Goal: Task Accomplishment & Management: Manage account settings

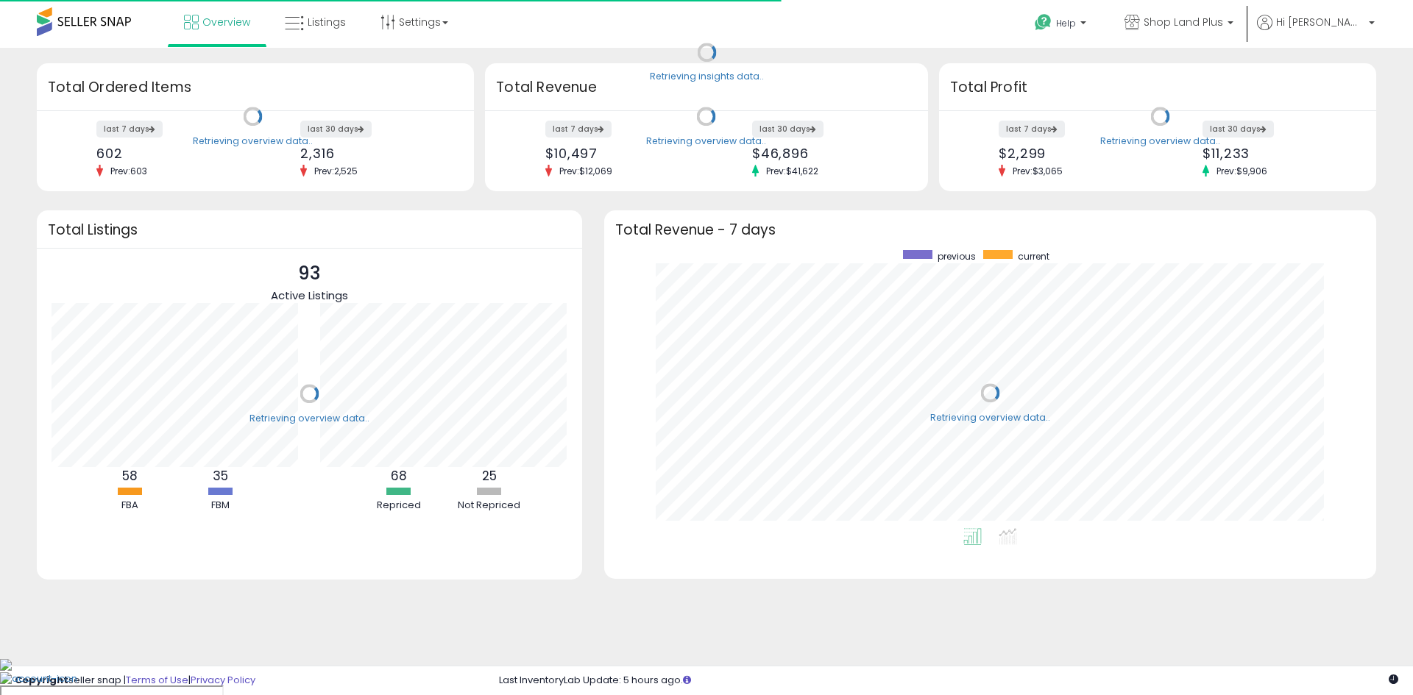
scroll to position [278, 742]
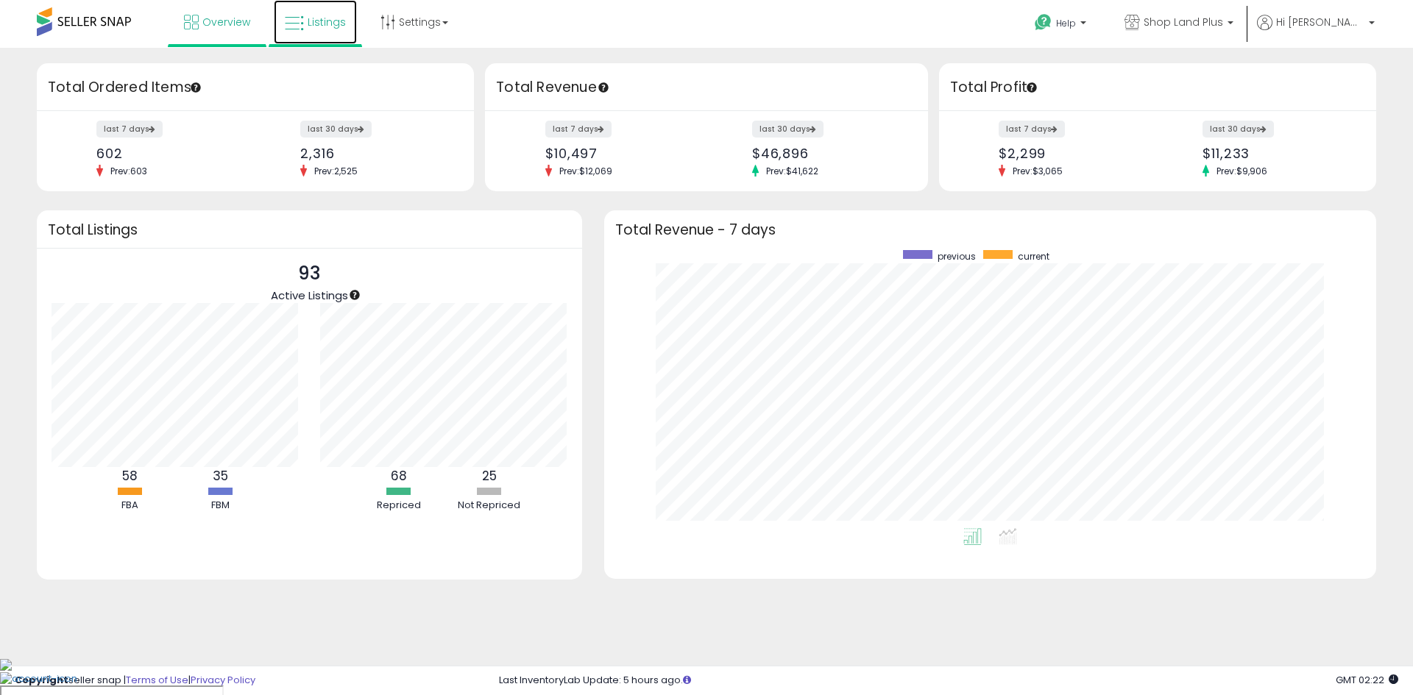
click at [334, 21] on span "Listings" at bounding box center [327, 22] width 38 height 15
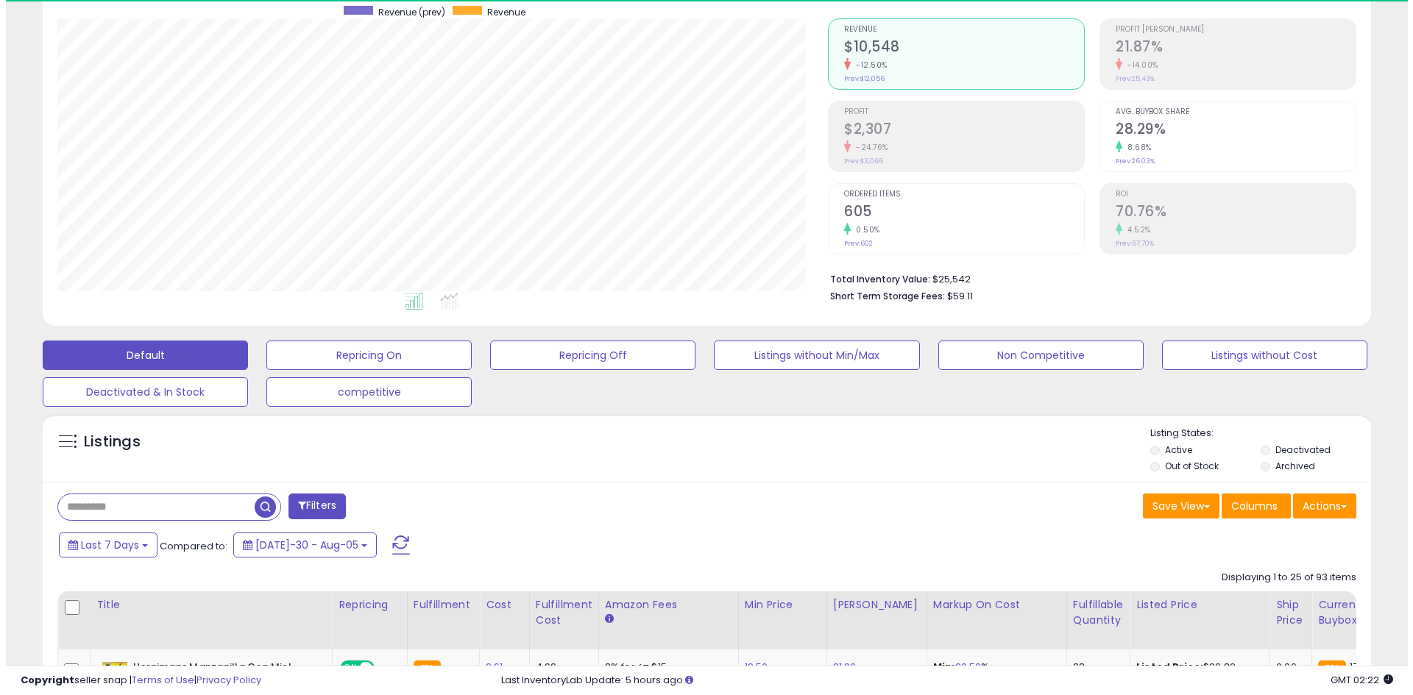
scroll to position [302, 770]
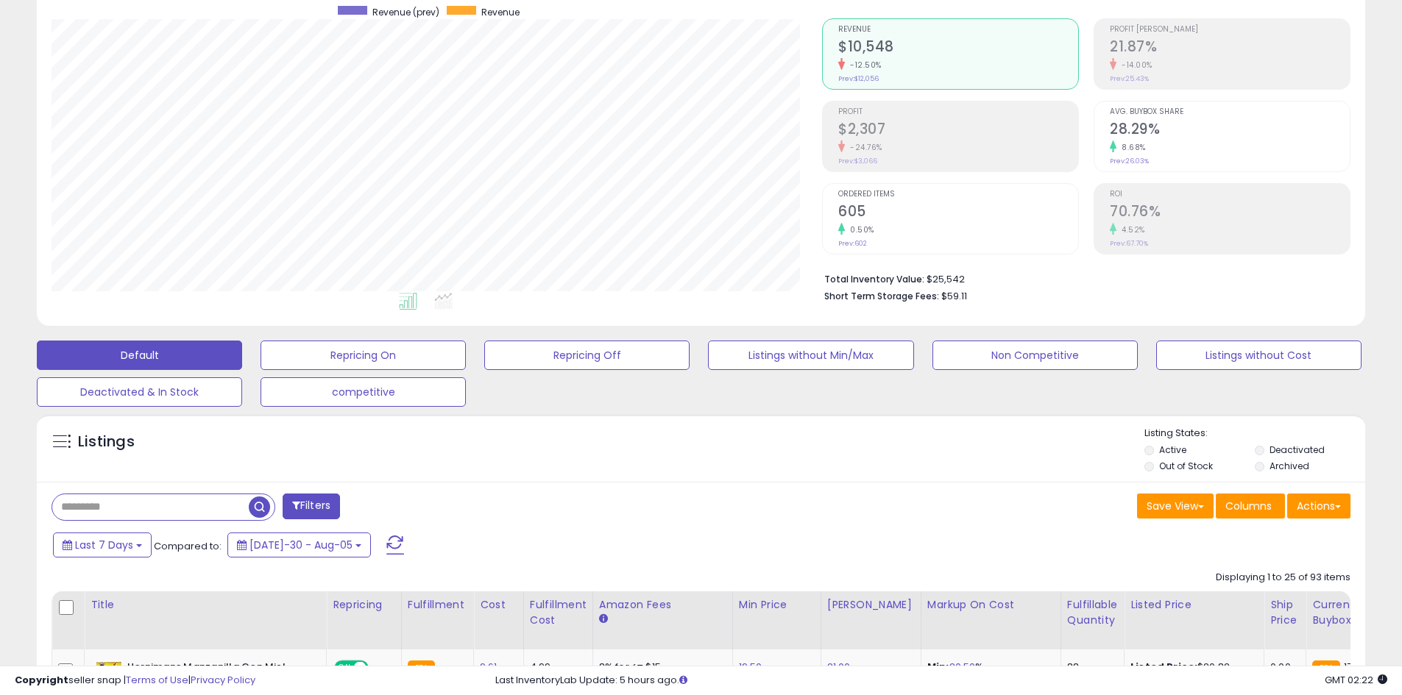
click at [180, 506] on input "text" at bounding box center [150, 507] width 196 height 26
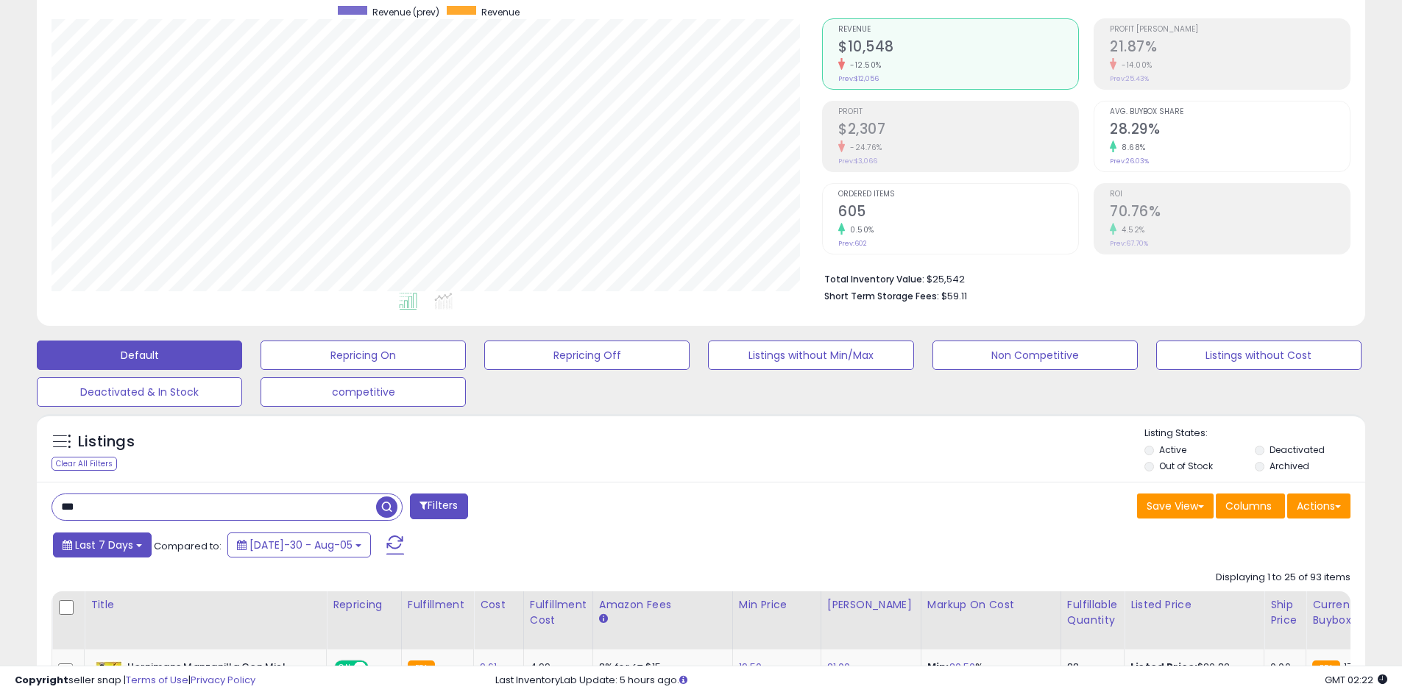
type input "*******"
click at [391, 511] on span "button" at bounding box center [386, 507] width 21 height 21
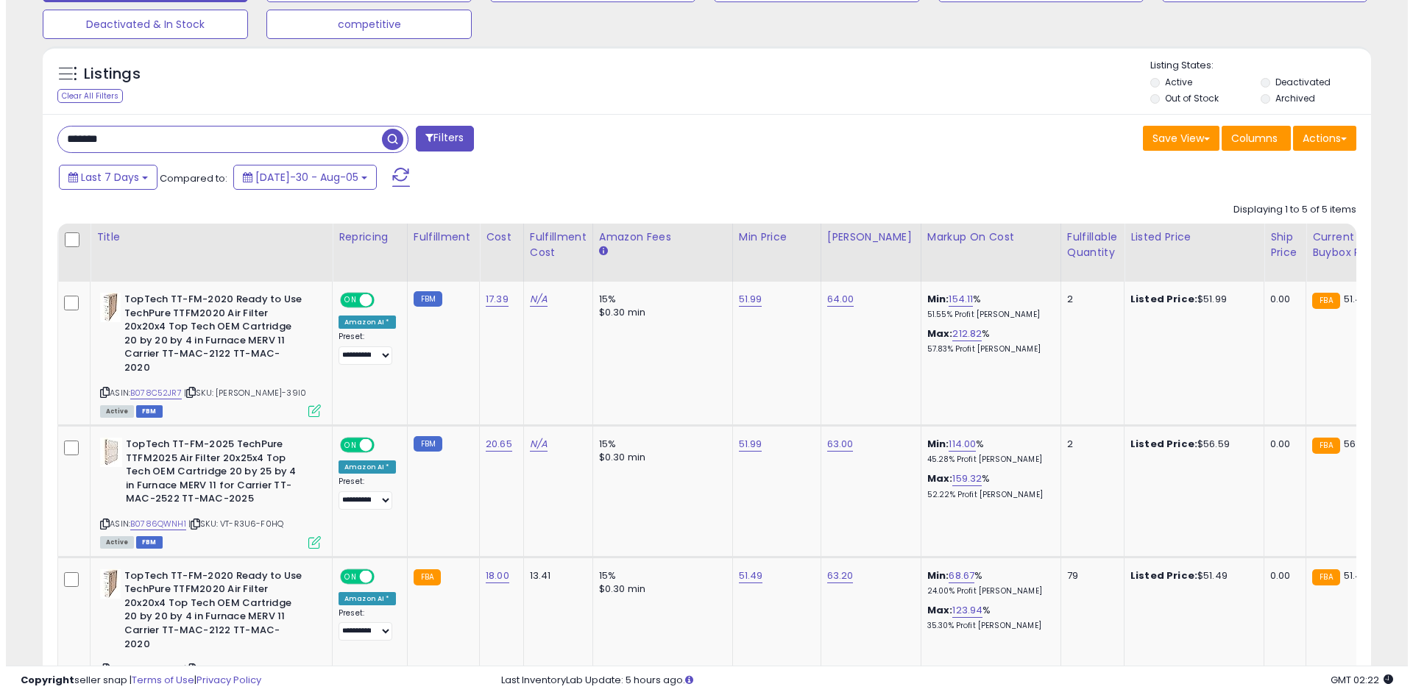
scroll to position [613, 0]
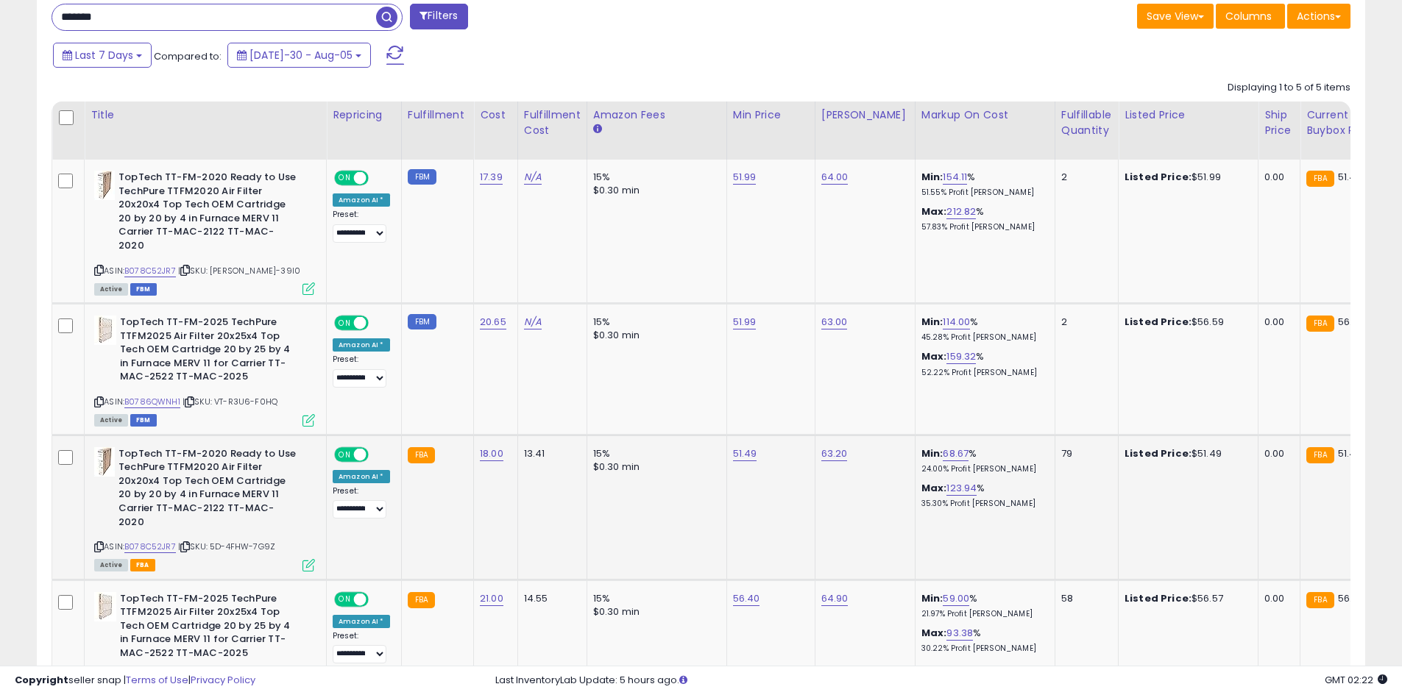
click at [312, 559] on icon at bounding box center [308, 565] width 13 height 13
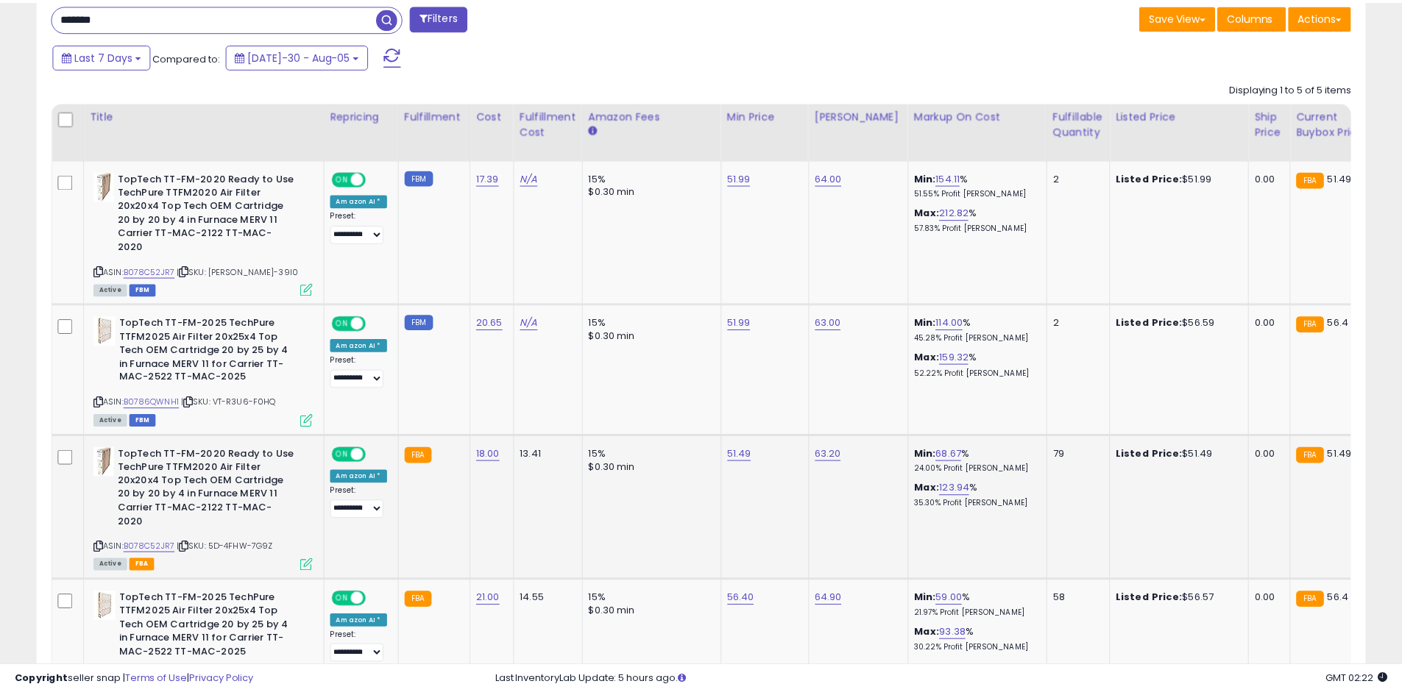
scroll to position [302, 777]
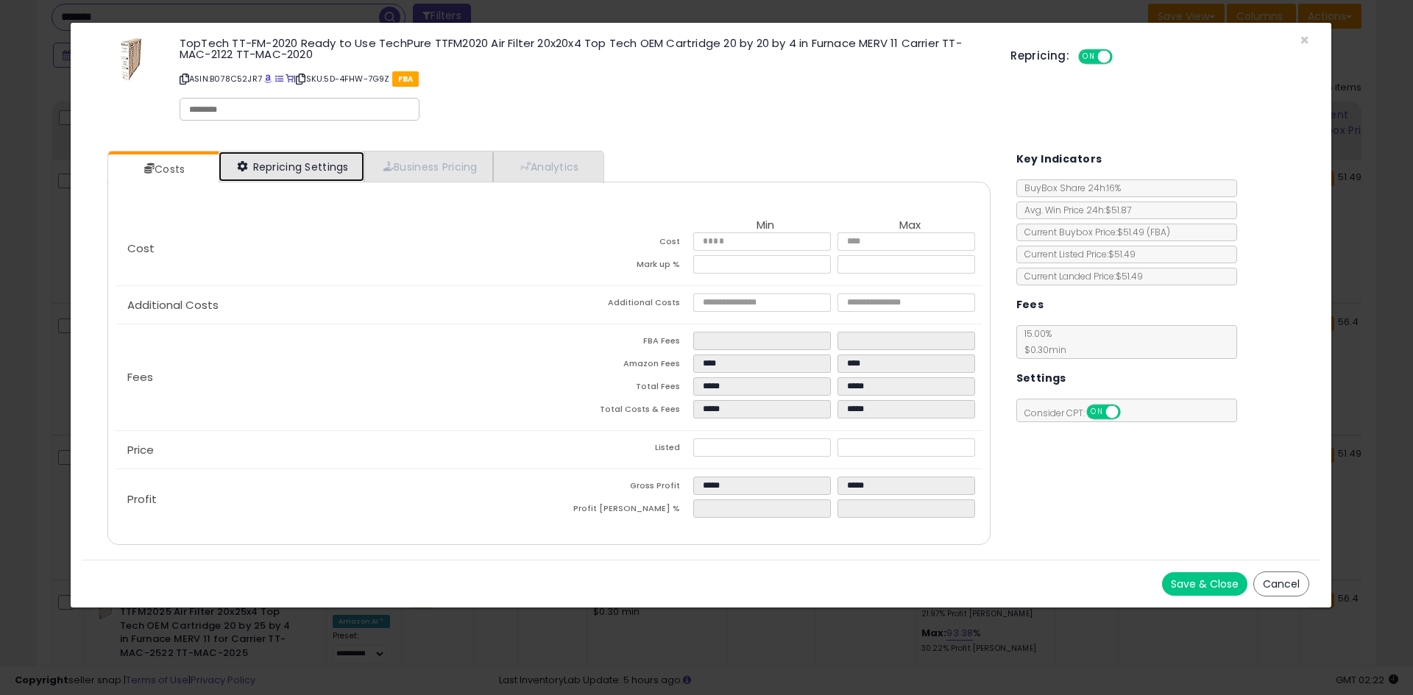
click at [312, 174] on link "Repricing Settings" at bounding box center [292, 167] width 146 height 30
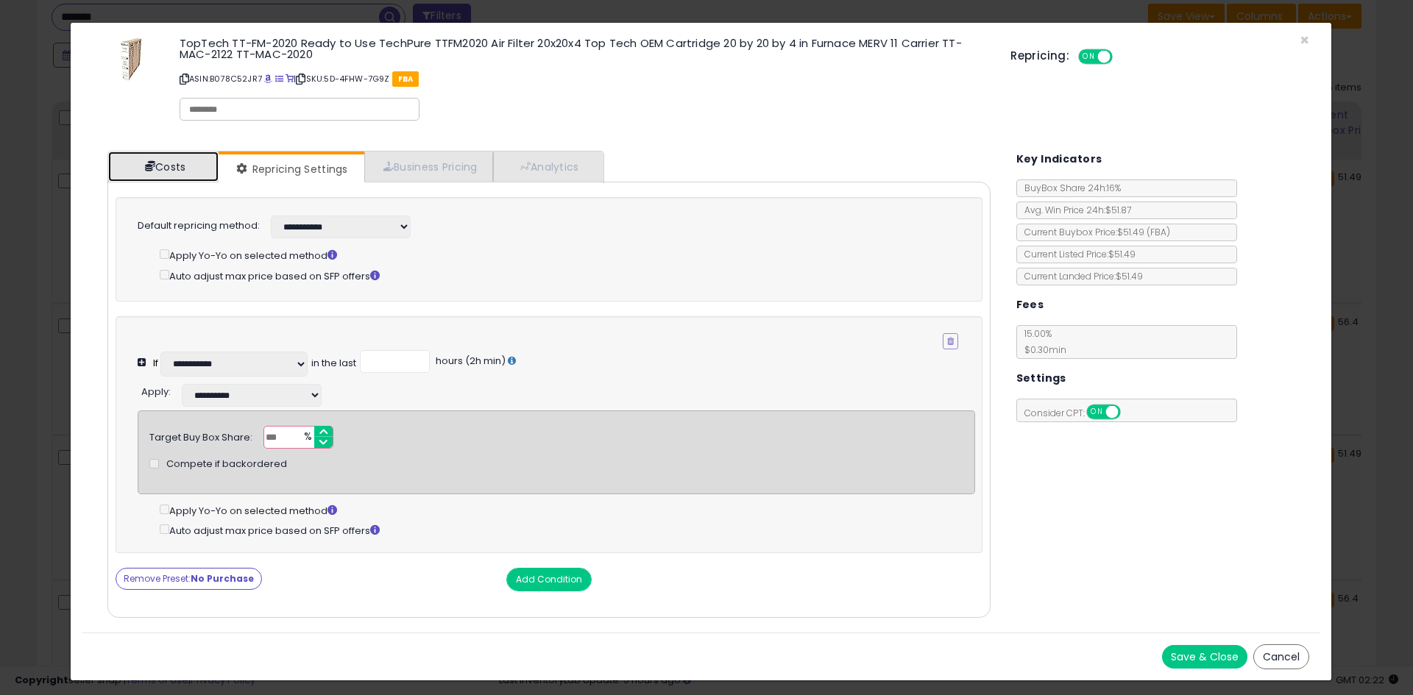
click at [165, 170] on link "Costs" at bounding box center [163, 167] width 110 height 30
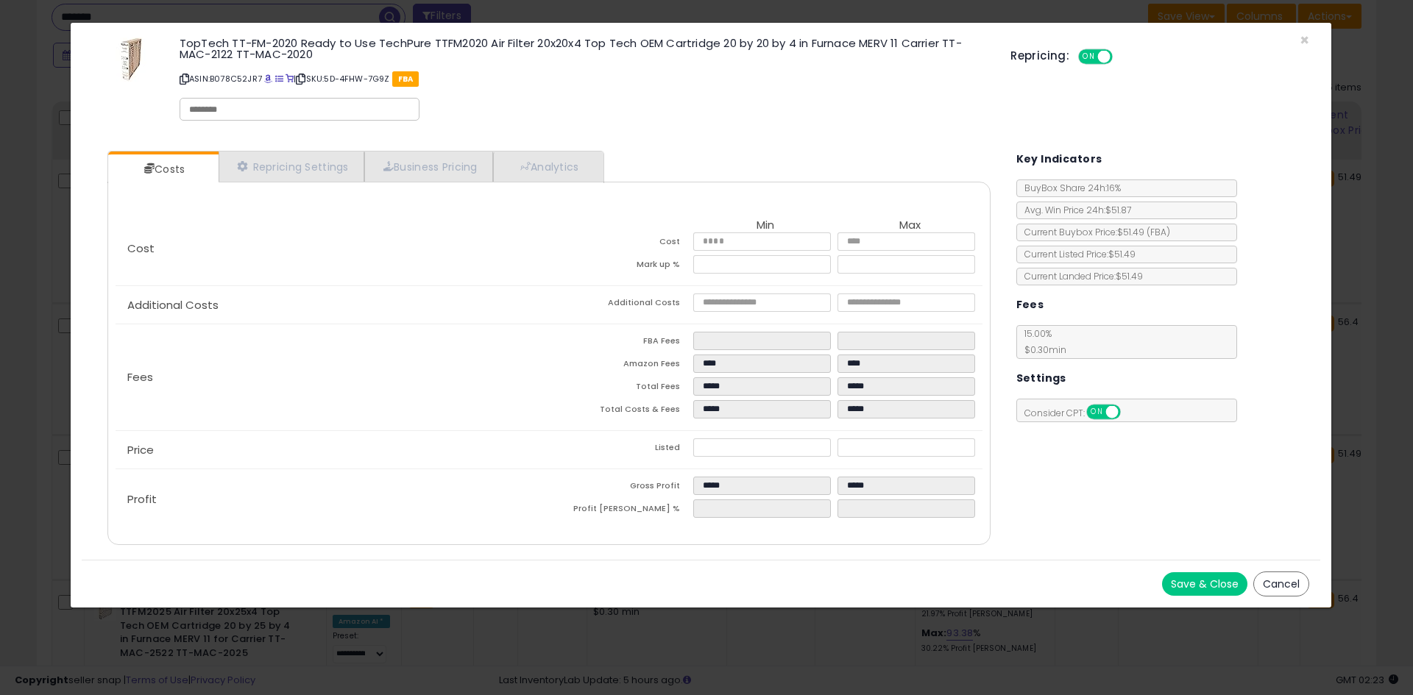
click at [1278, 583] on button "Cancel" at bounding box center [1281, 584] width 56 height 25
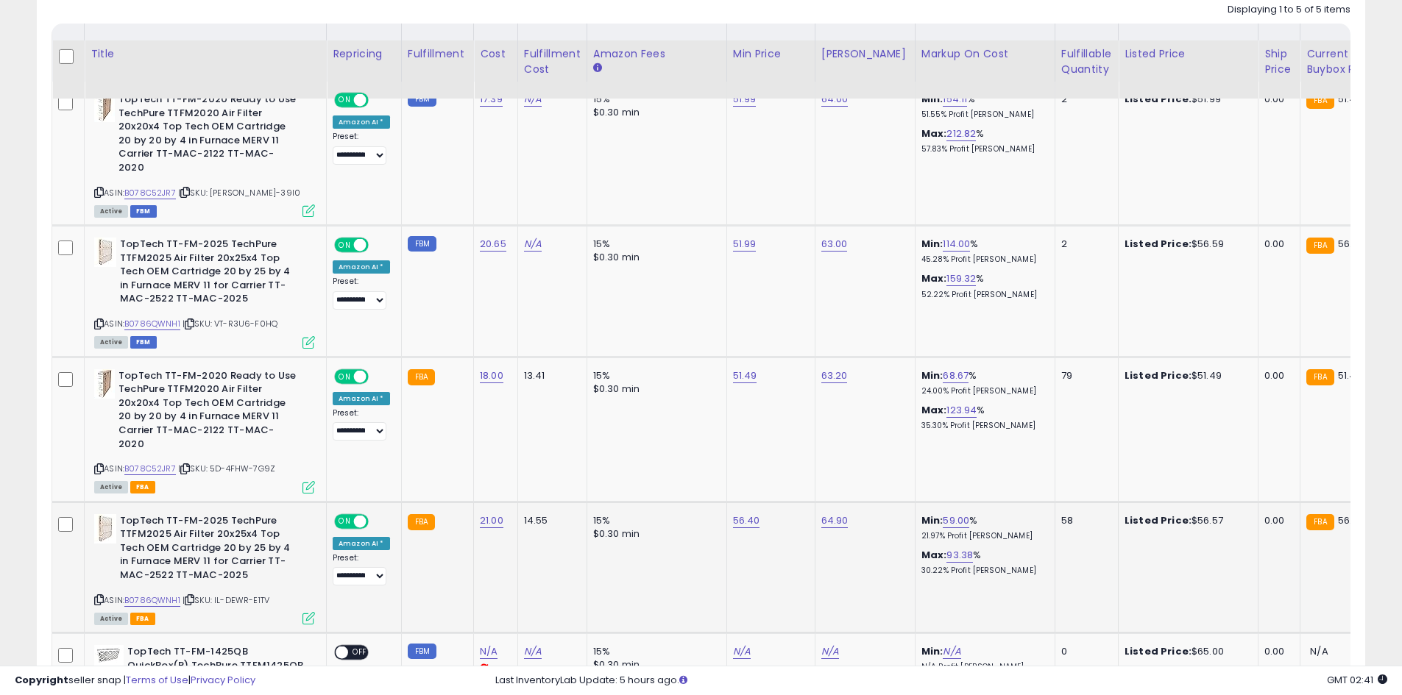
scroll to position [736, 0]
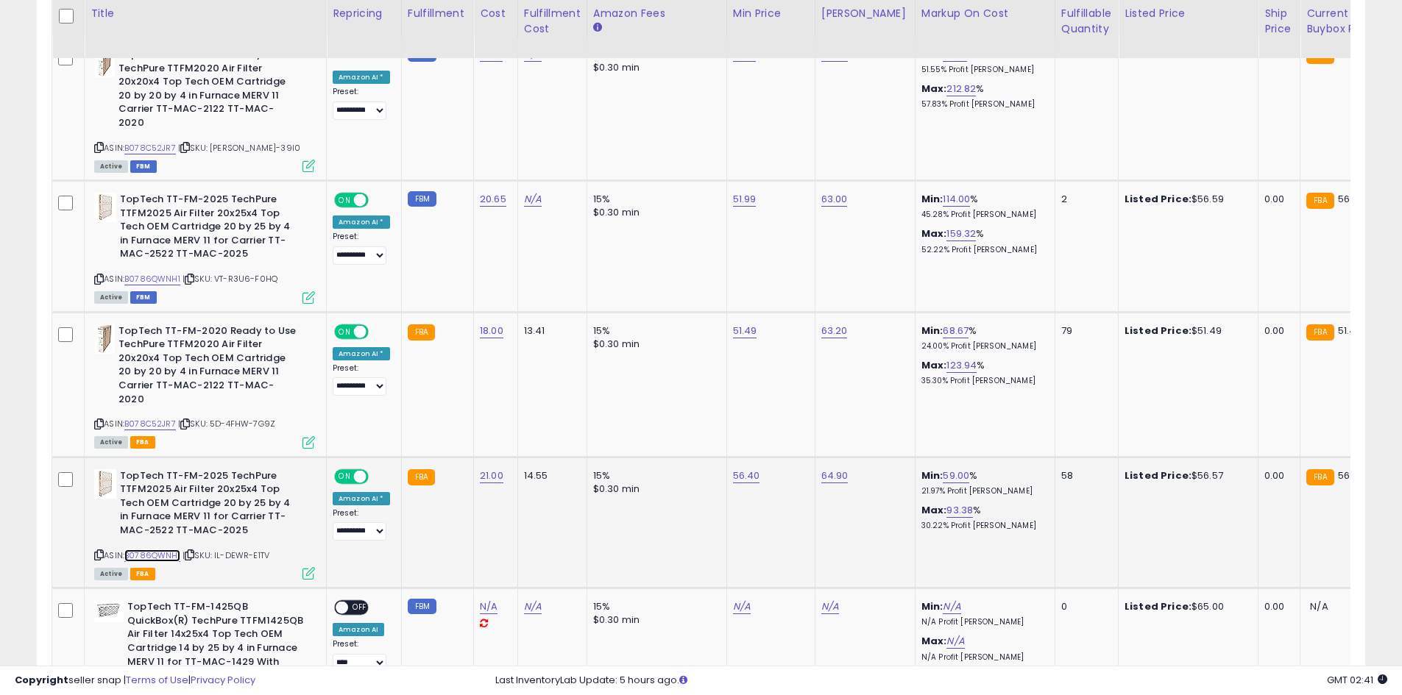
click at [155, 550] on link "B0786QWNH1" at bounding box center [152, 556] width 56 height 13
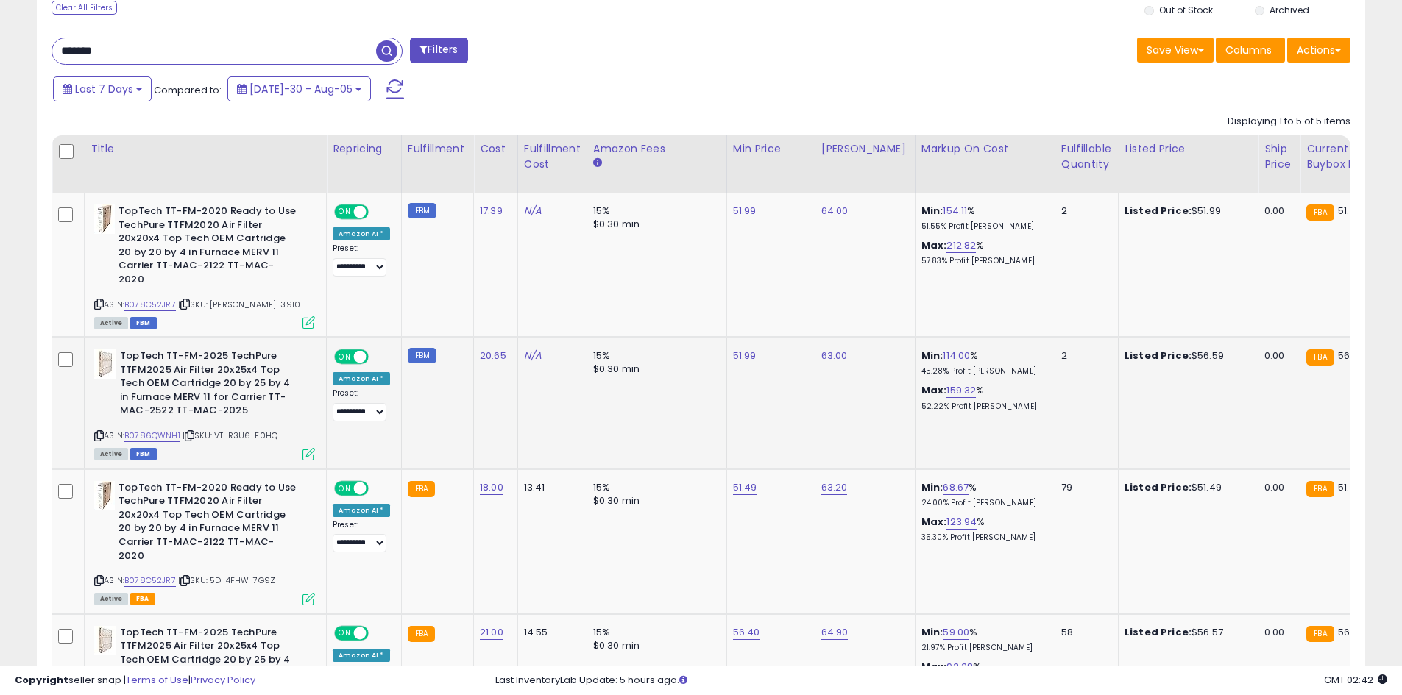
scroll to position [641, 0]
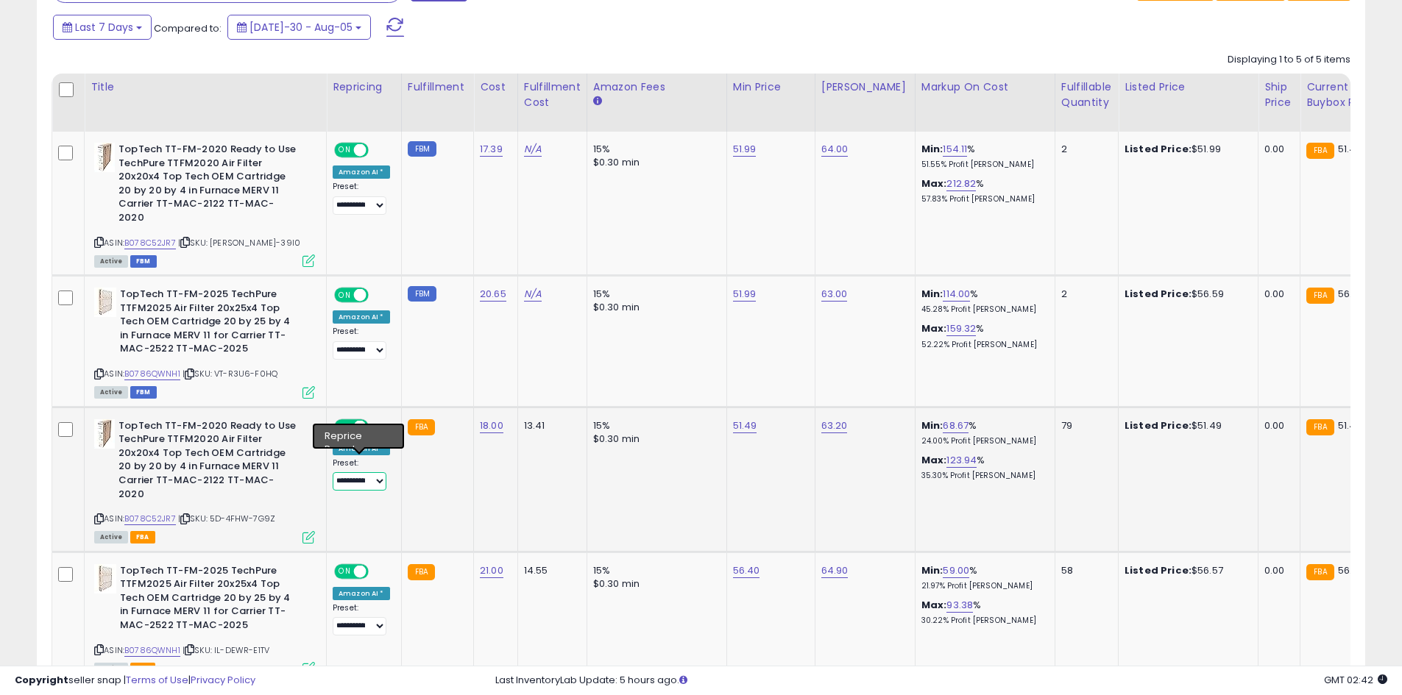
click at [374, 472] on select "**********" at bounding box center [360, 481] width 54 height 18
click at [377, 442] on div "Amazon AI *" at bounding box center [361, 448] width 57 height 13
click at [739, 157] on link "51.49" at bounding box center [745, 149] width 24 height 15
type input "*****"
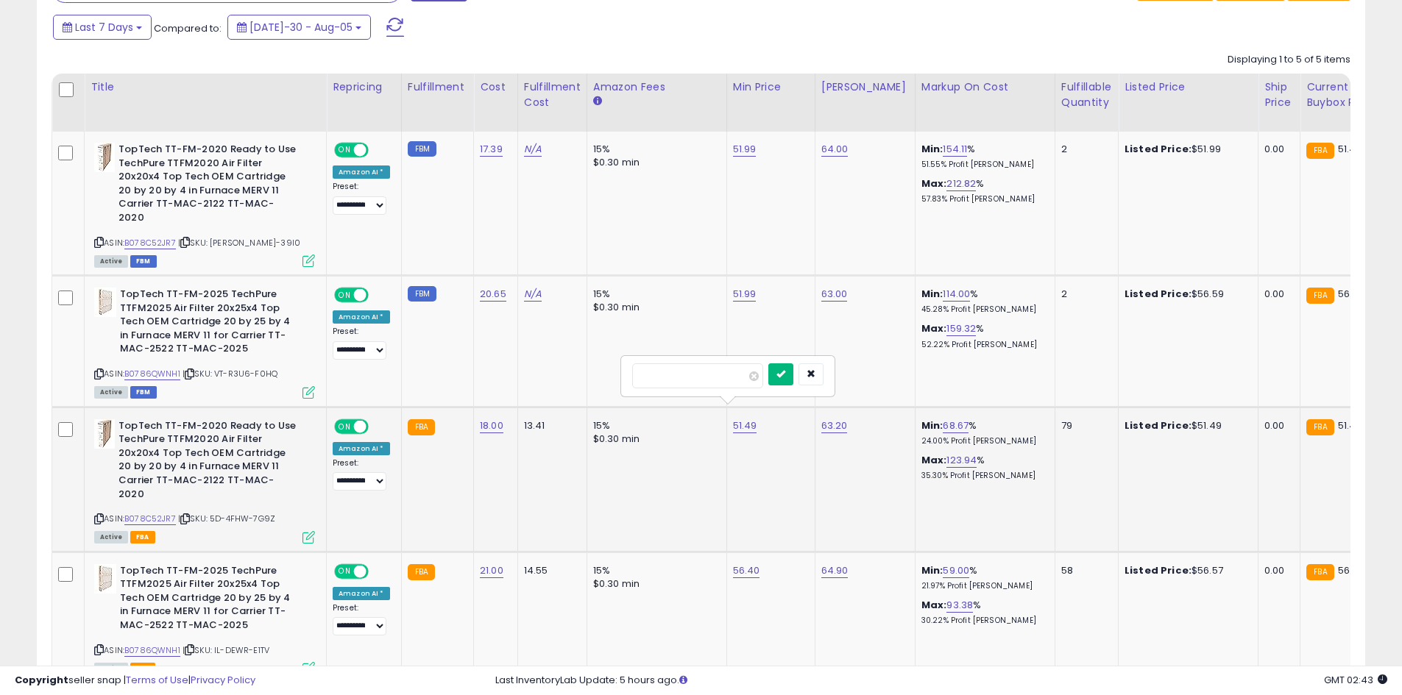
click at [785, 369] on icon "submit" at bounding box center [780, 373] width 9 height 9
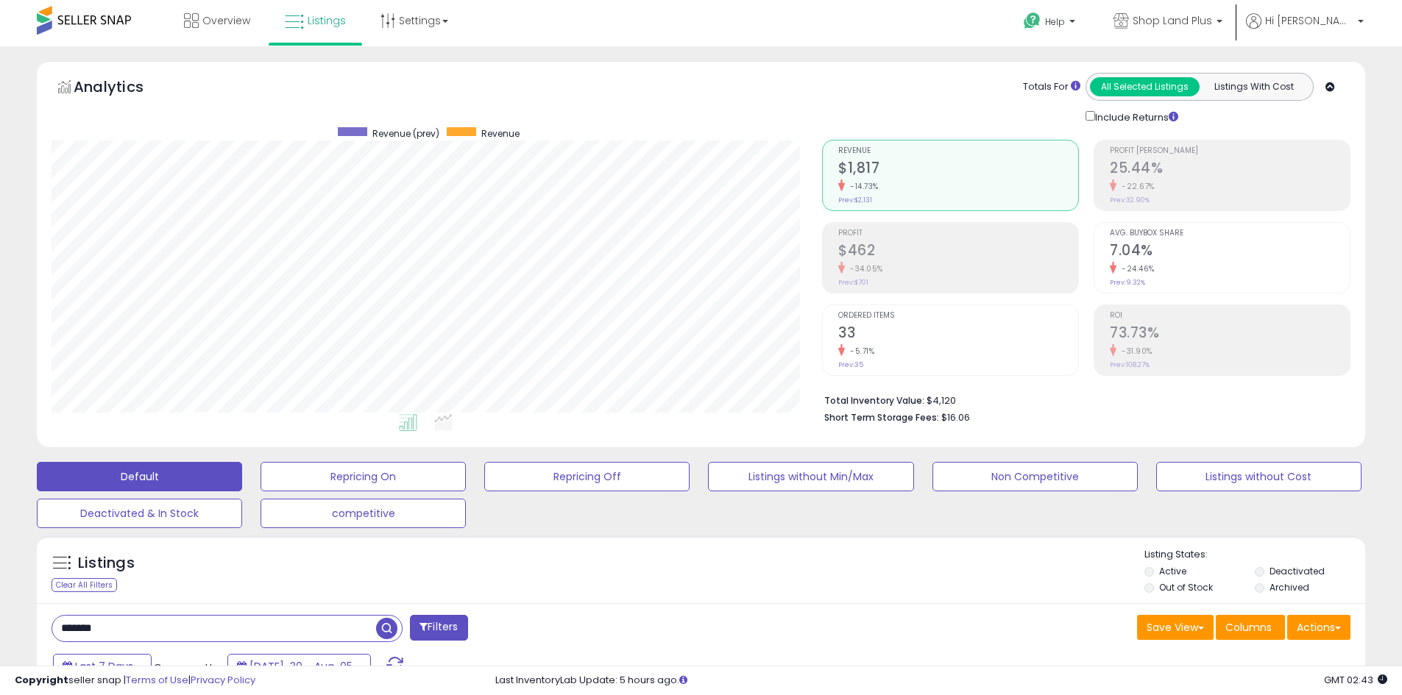
scroll to position [0, 0]
